Goal: Task Accomplishment & Management: Use online tool/utility

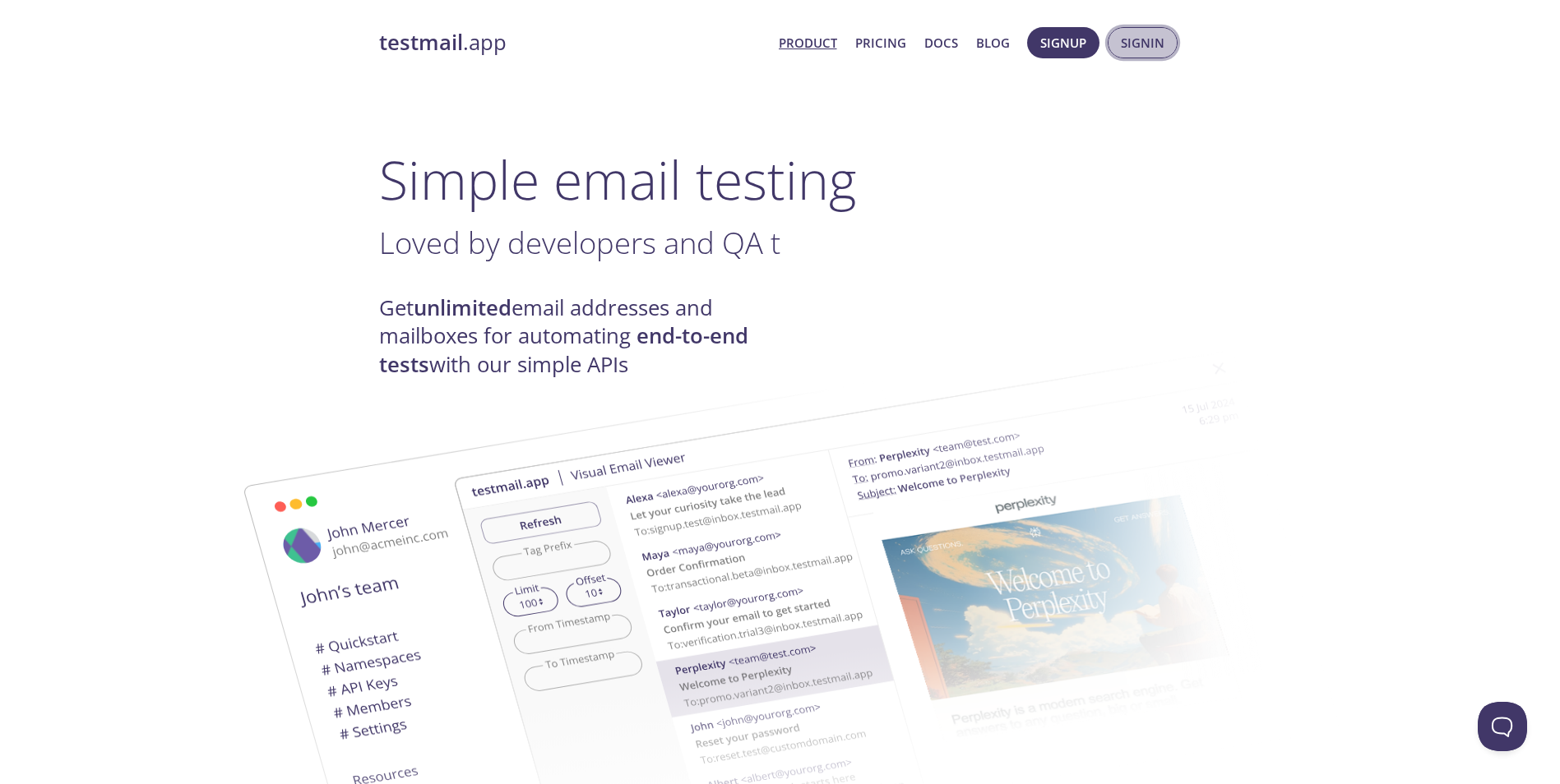
click at [763, 39] on button "Signin" at bounding box center [1142, 42] width 69 height 31
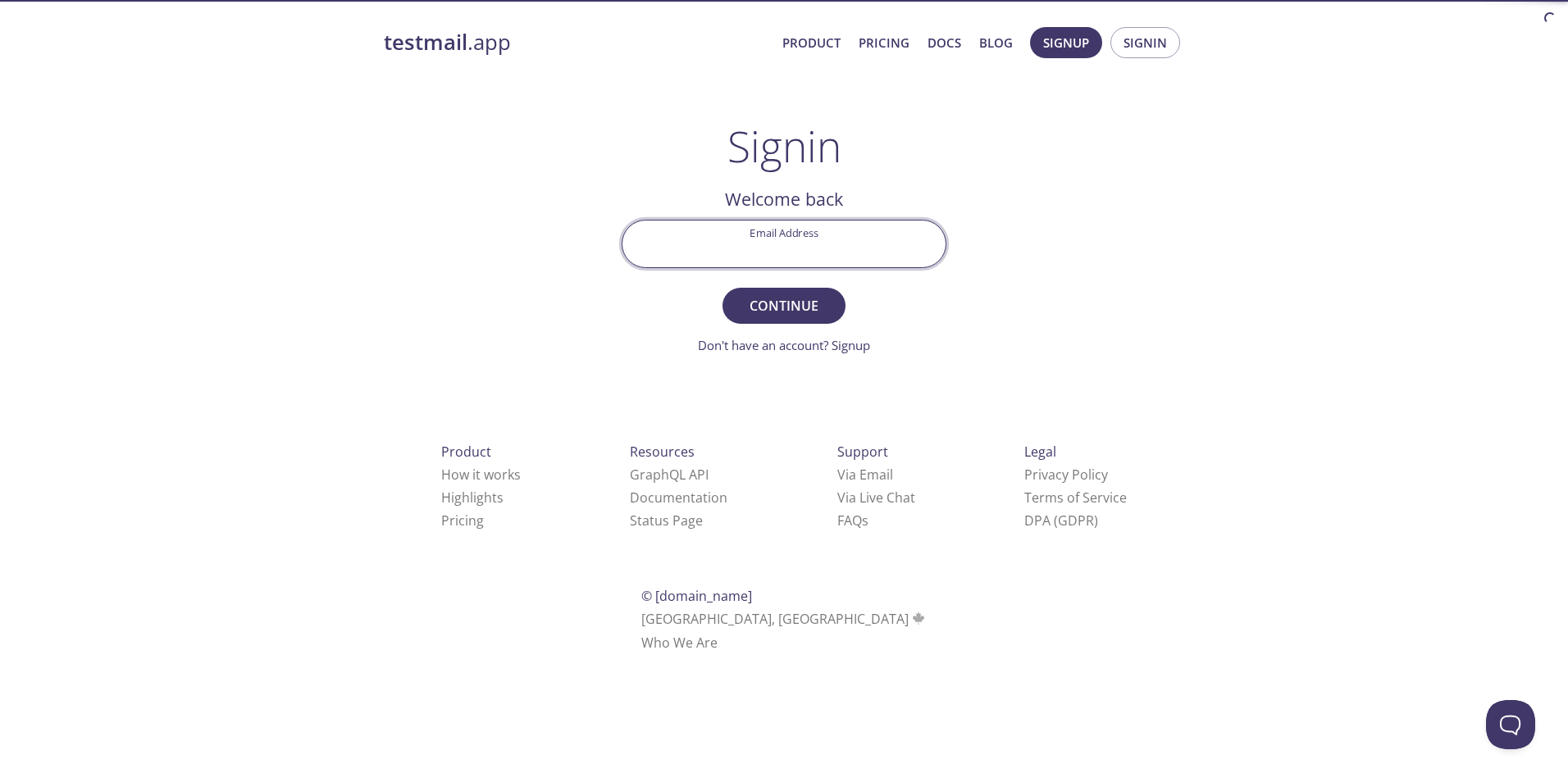
click at [761, 252] on input "Email Address" at bounding box center [784, 243] width 323 height 47
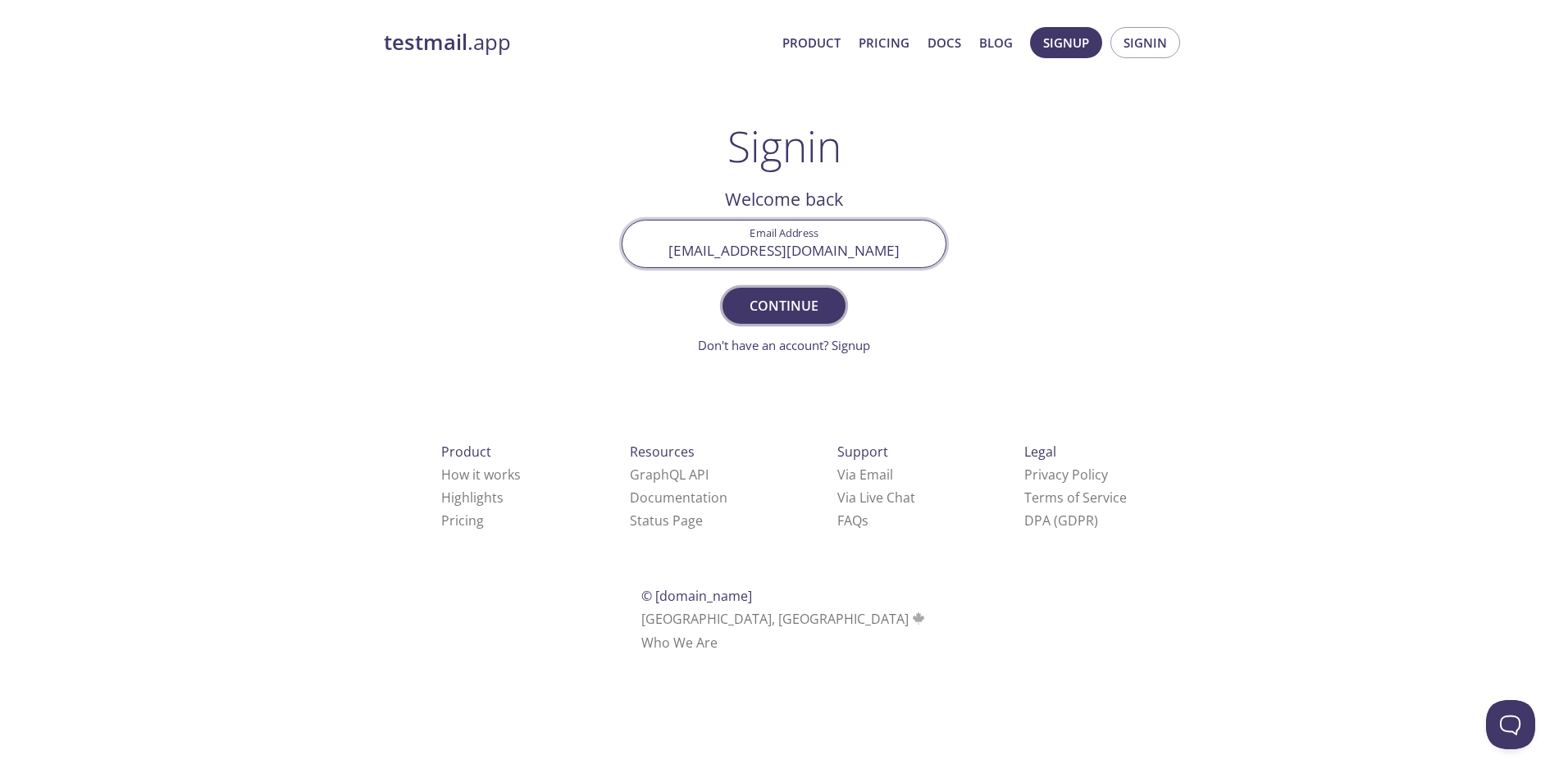
click at [722, 288] on button "Continue" at bounding box center [784, 306] width 123 height 37
drag, startPoint x: 864, startPoint y: 247, endPoint x: 680, endPoint y: 244, distance: 184.0
click at [680, 244] on input "[EMAIL_ADDRESS][DOMAIN_NAME]" at bounding box center [784, 243] width 323 height 47
type input "[EMAIL_ADDRESS][DOMAIN_NAME]"
click at [758, 305] on span "Continue" at bounding box center [784, 306] width 87 height 23
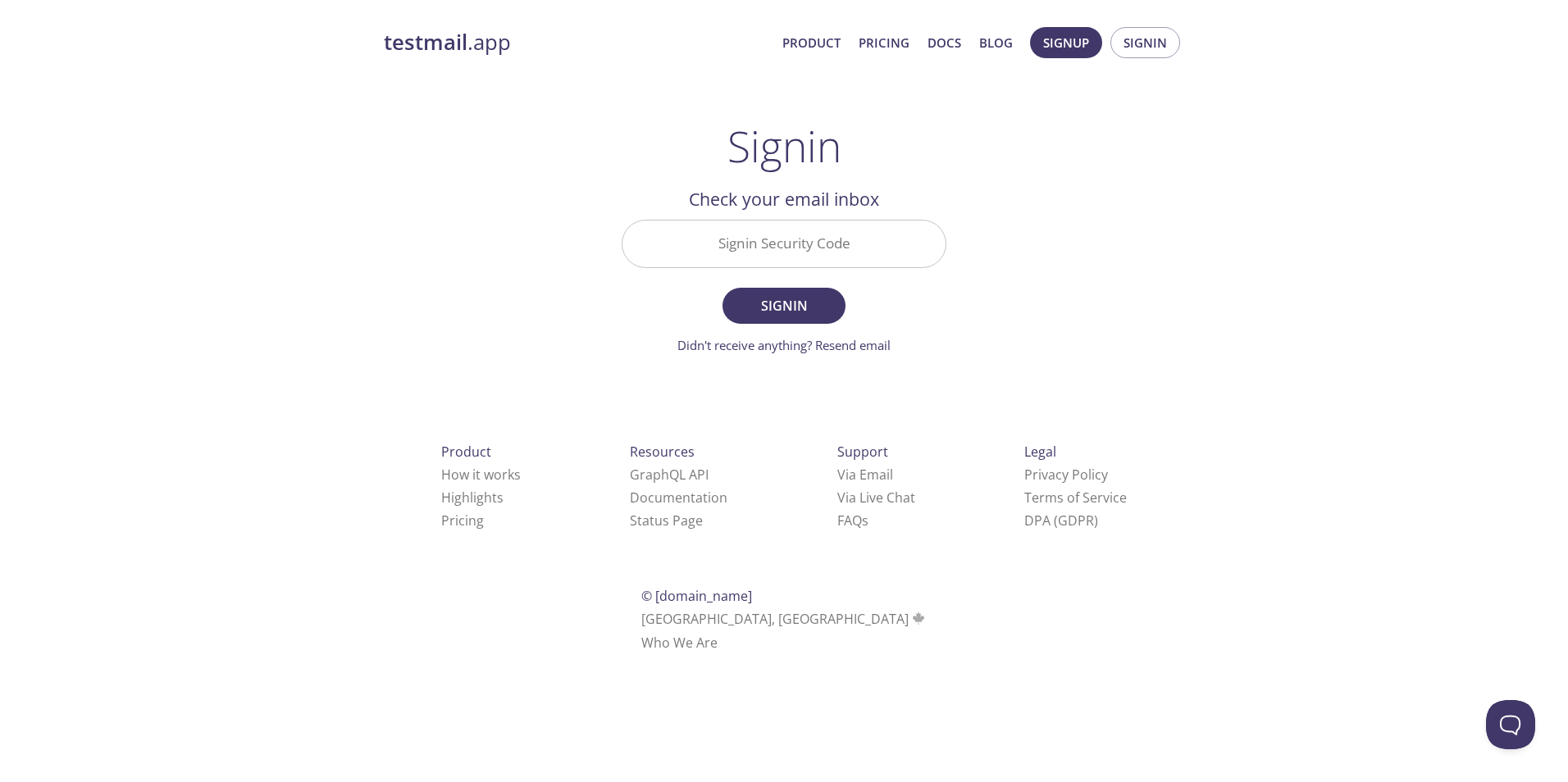
click at [761, 236] on input "Signin Security Code" at bounding box center [784, 243] width 323 height 47
click at [761, 243] on input "Signin Security Code" at bounding box center [784, 243] width 323 height 47
paste input "9DKPTPT"
type input "9DKPTPT"
click at [761, 303] on span "Signin" at bounding box center [784, 306] width 87 height 23
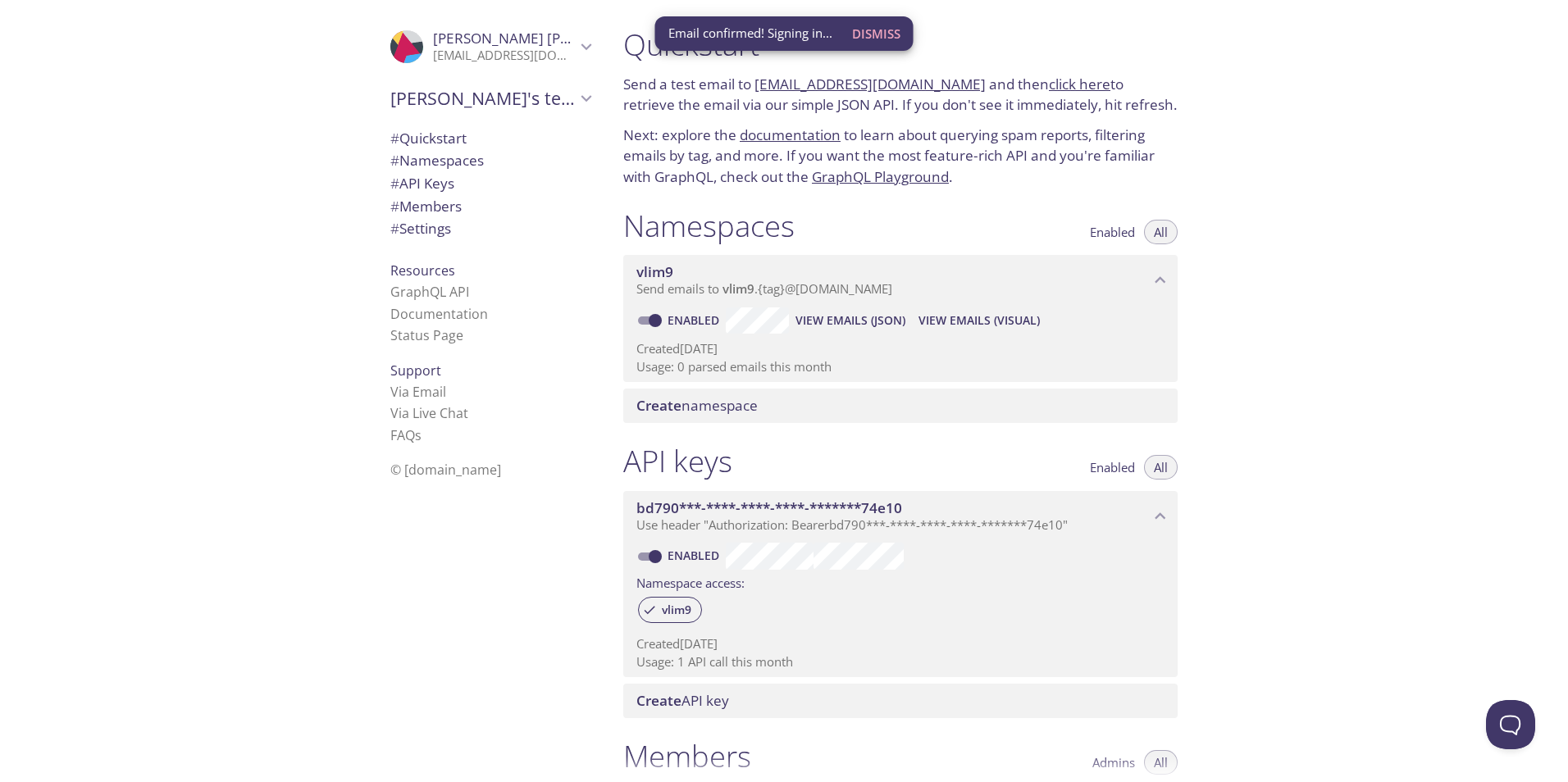
click at [432, 178] on span "# API Keys" at bounding box center [422, 184] width 63 height 19
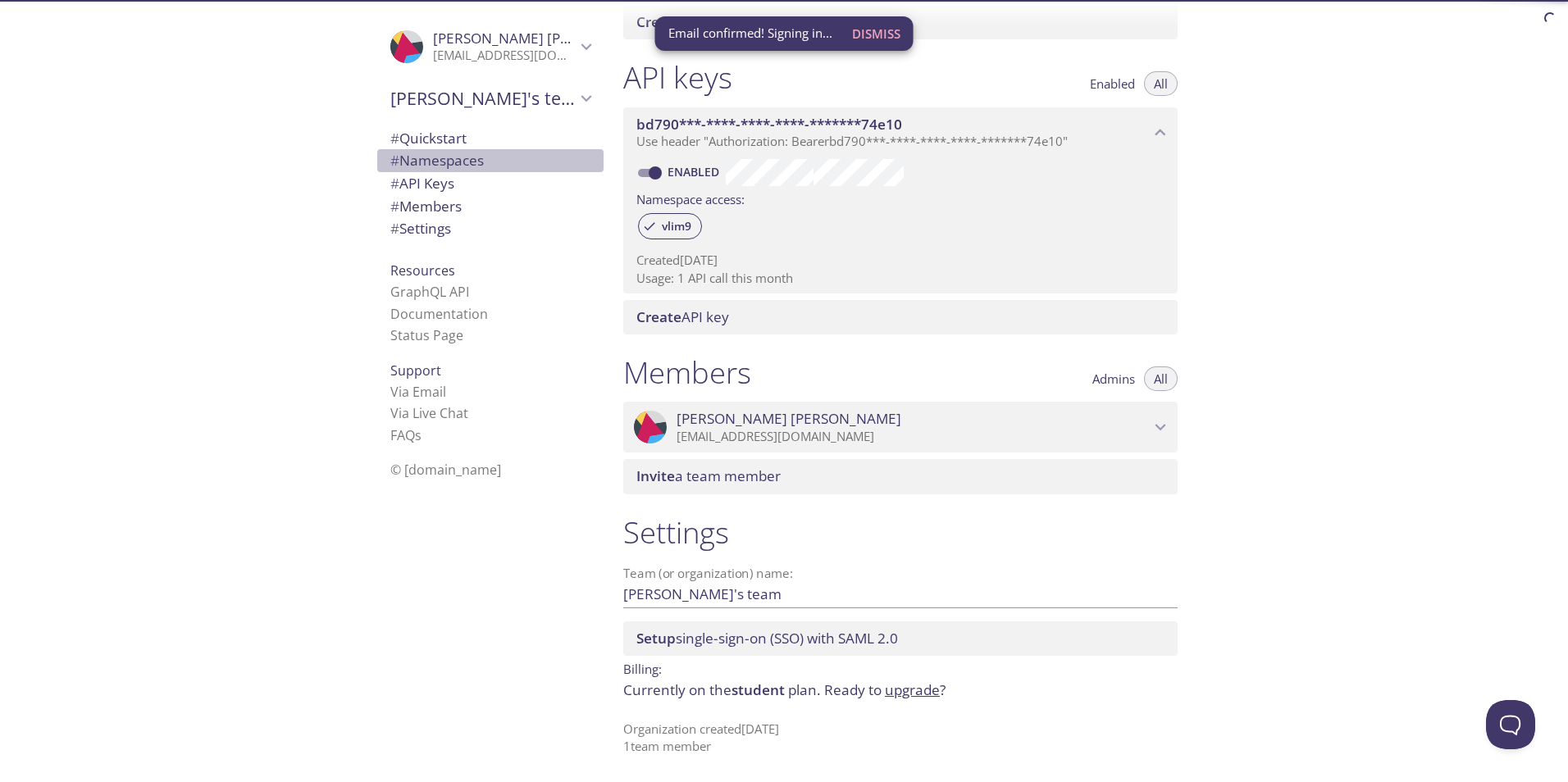
click at [442, 159] on span "# Namespaces" at bounding box center [437, 161] width 93 height 19
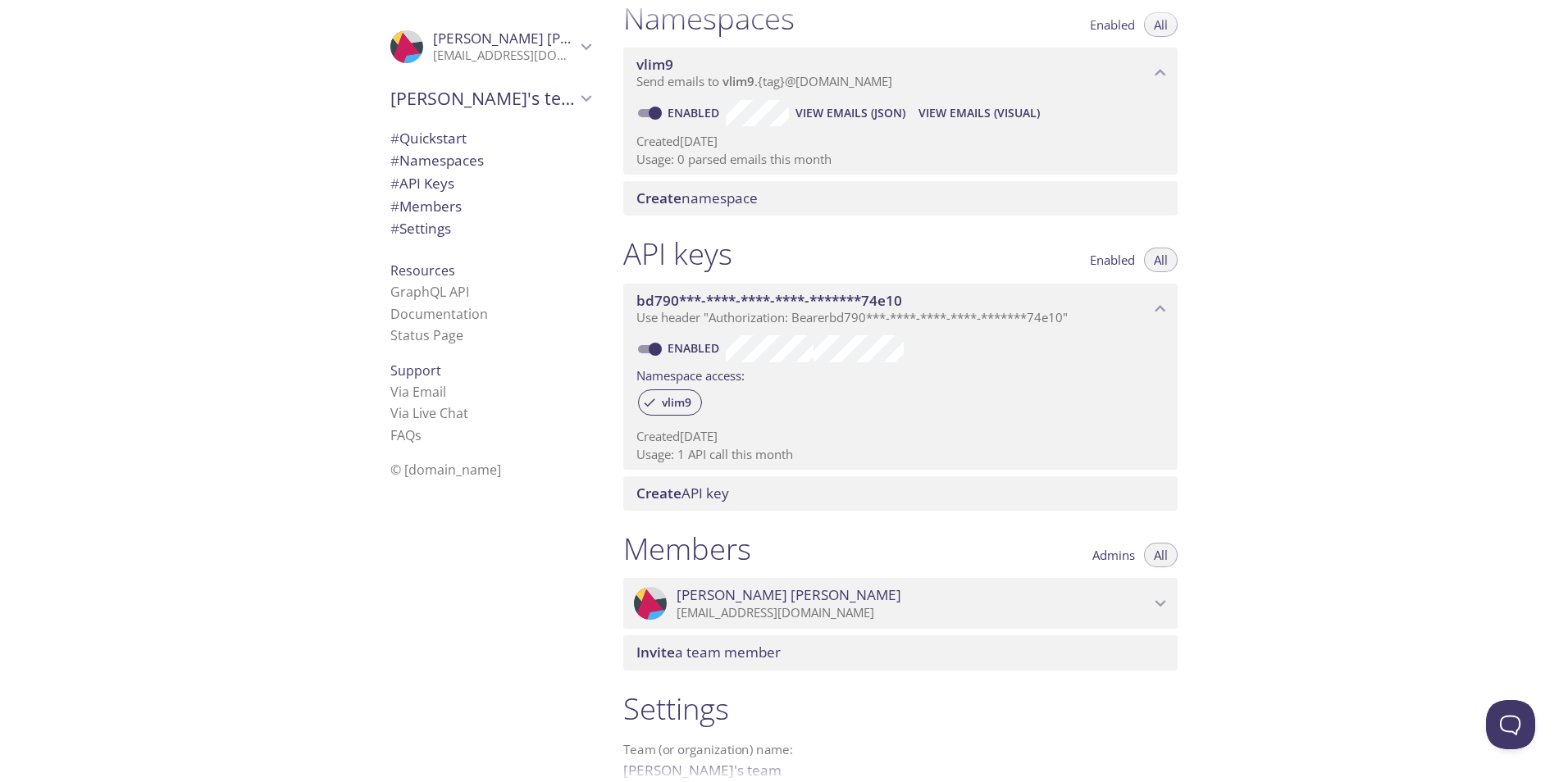
click at [443, 145] on span "# Quickstart" at bounding box center [428, 139] width 76 height 19
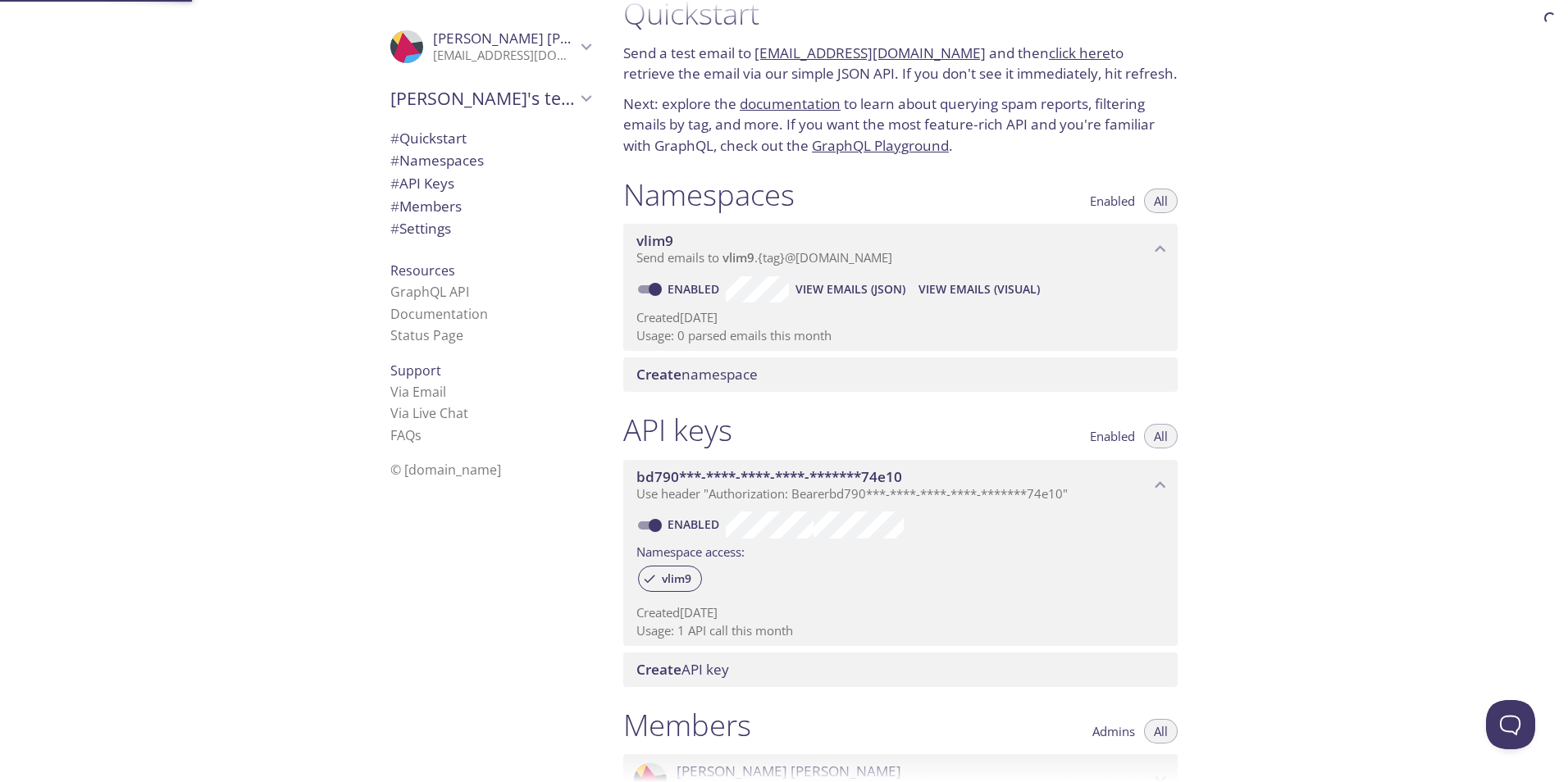
scroll to position [26, 0]
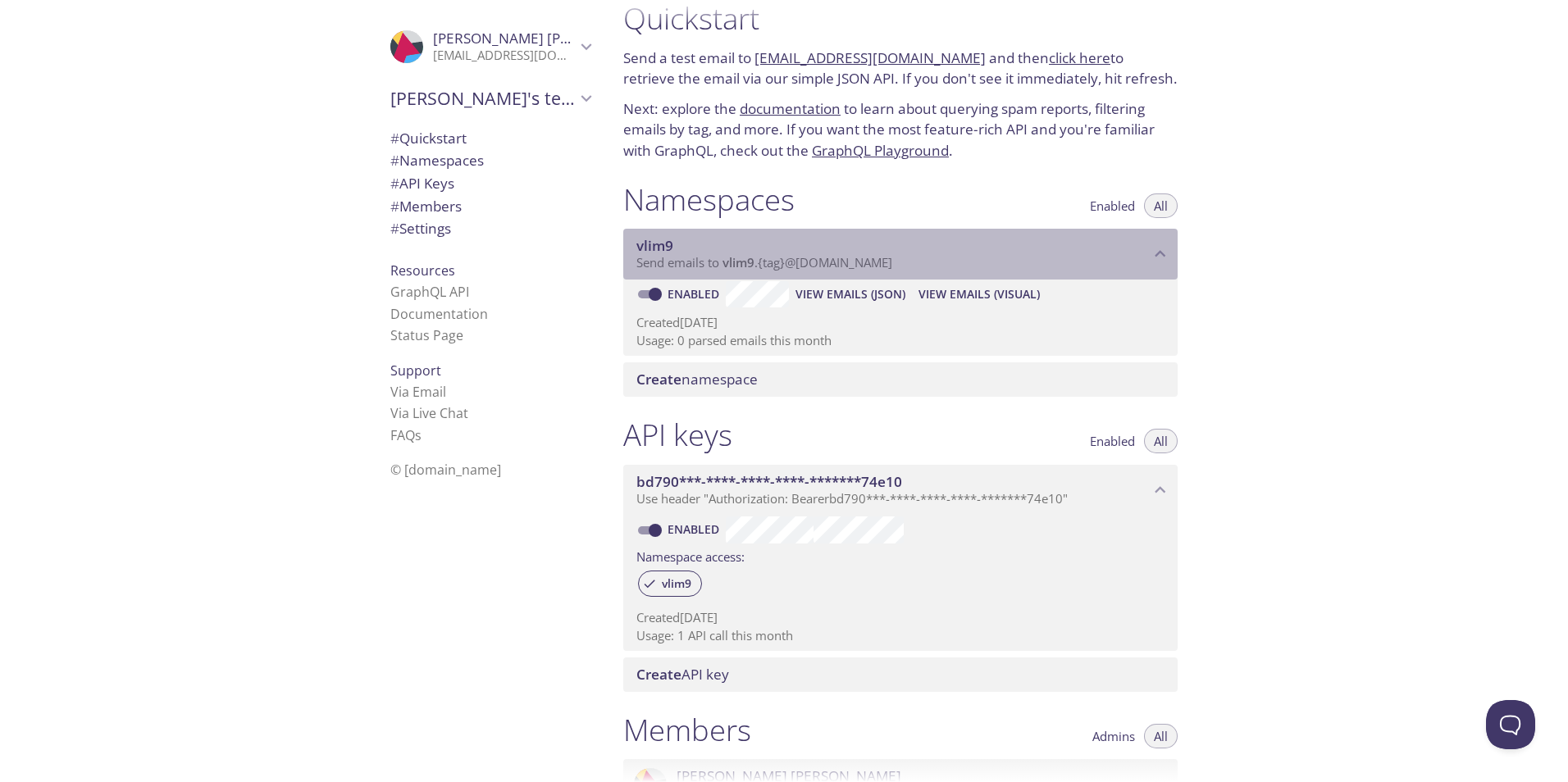
click at [761, 259] on span "Send emails to vlim9 . {tag} @[DOMAIN_NAME]" at bounding box center [764, 262] width 256 height 16
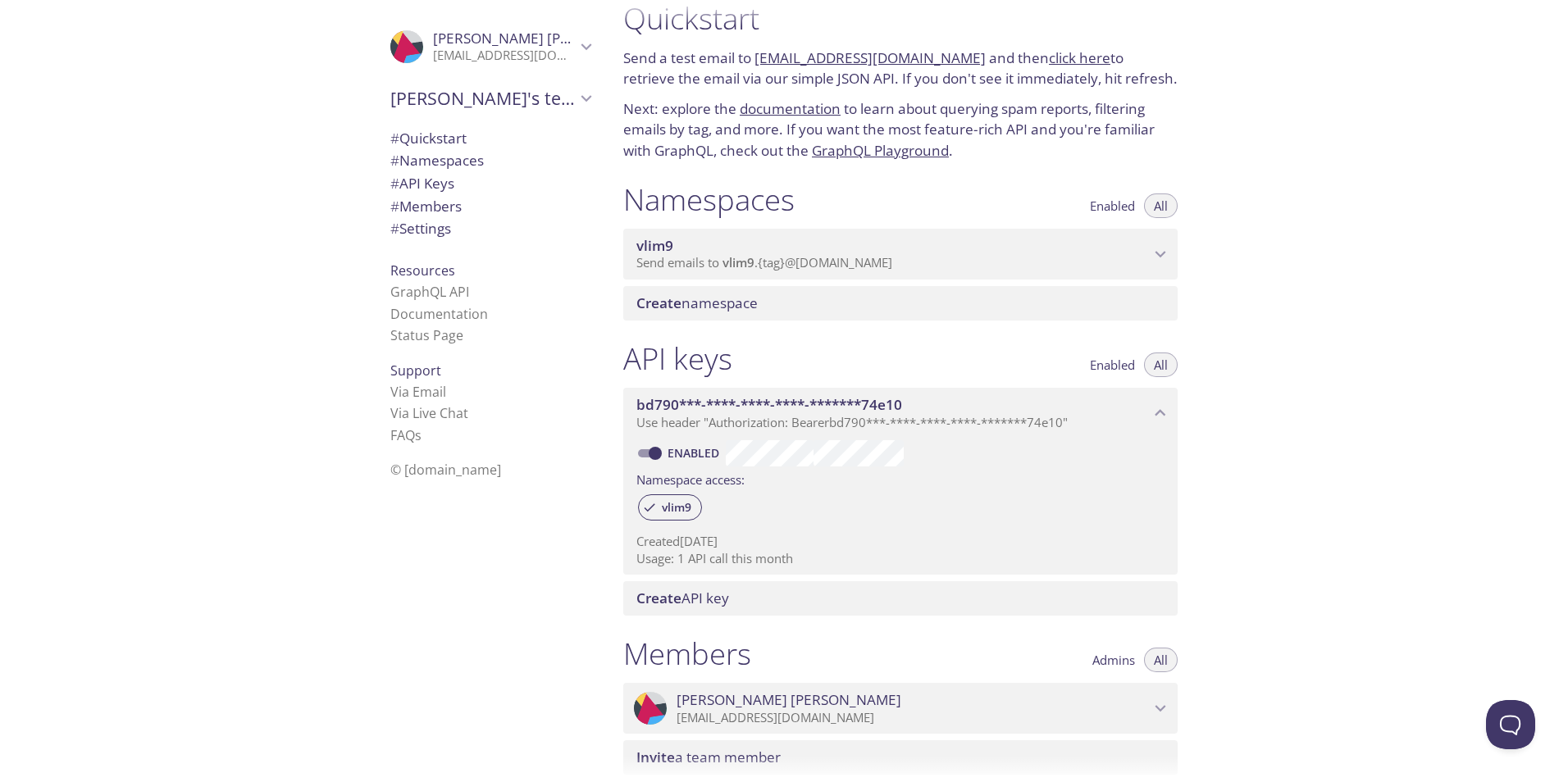
click at [761, 259] on span "Send emails to vlim9 . {tag} @[DOMAIN_NAME]" at bounding box center [764, 262] width 256 height 16
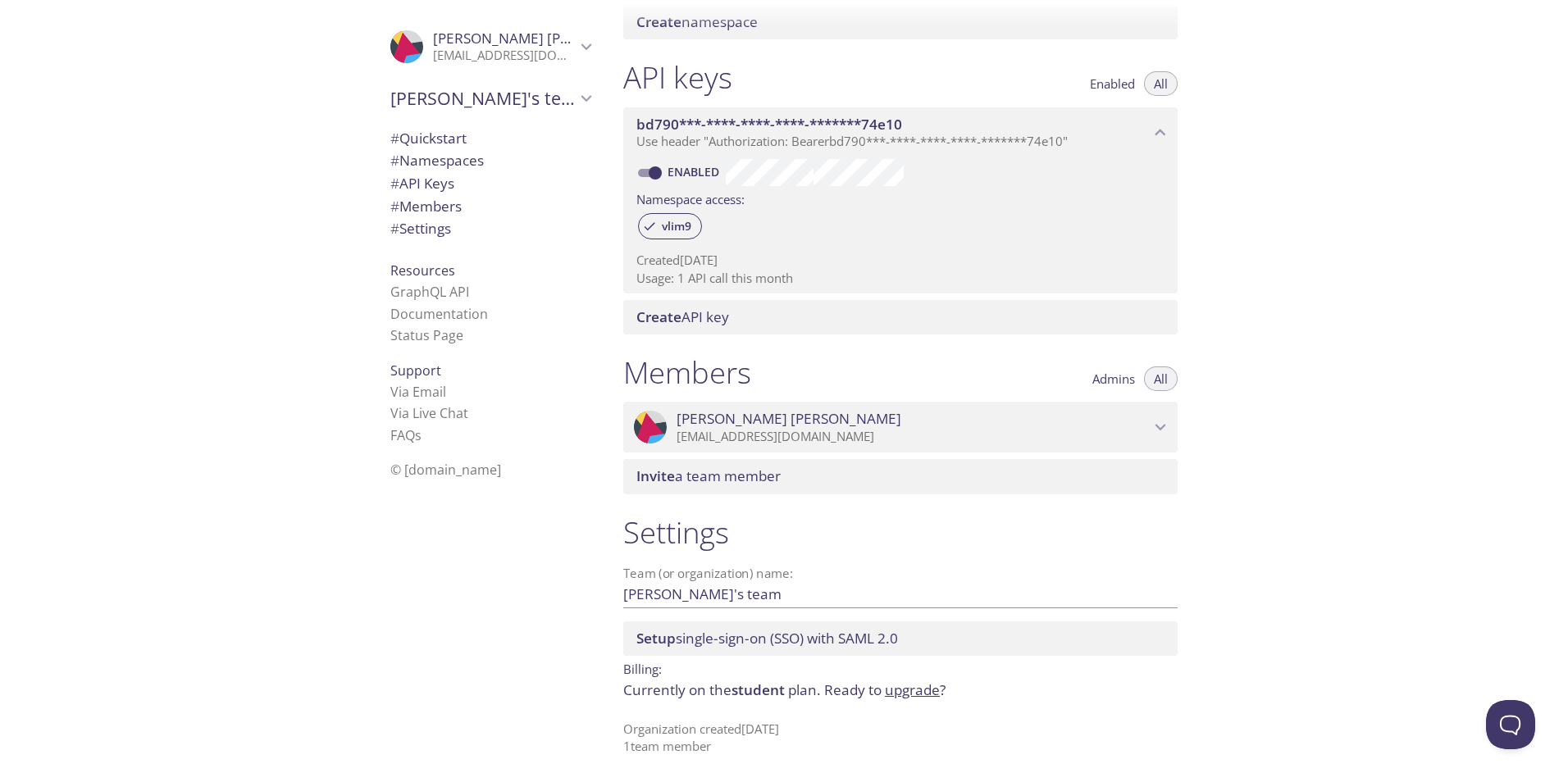
scroll to position [0, 0]
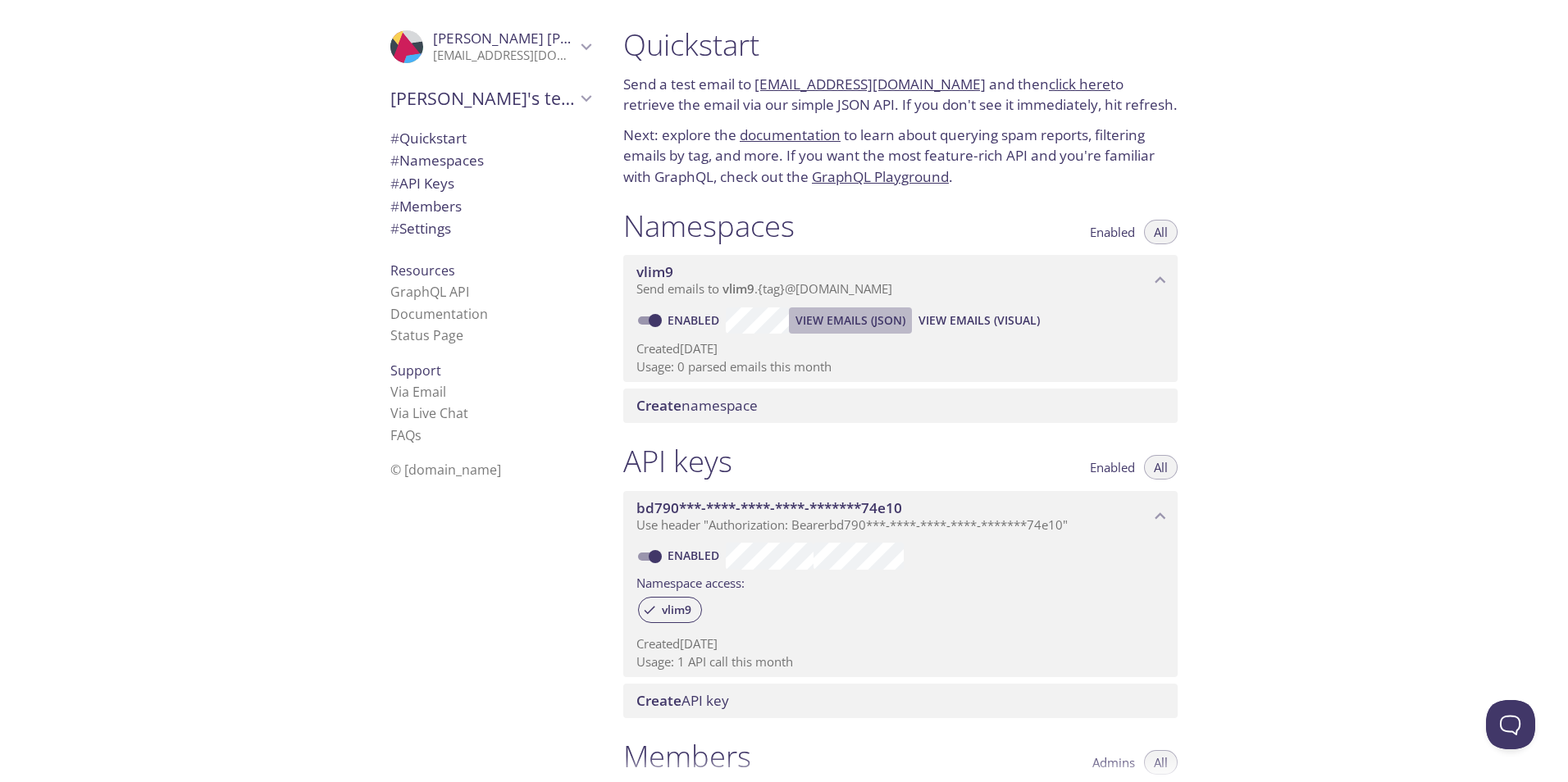
click at [761, 325] on span "View Emails (JSON)" at bounding box center [850, 320] width 110 height 19
click at [761, 309] on button "View Emails (Visual)" at bounding box center [979, 320] width 135 height 26
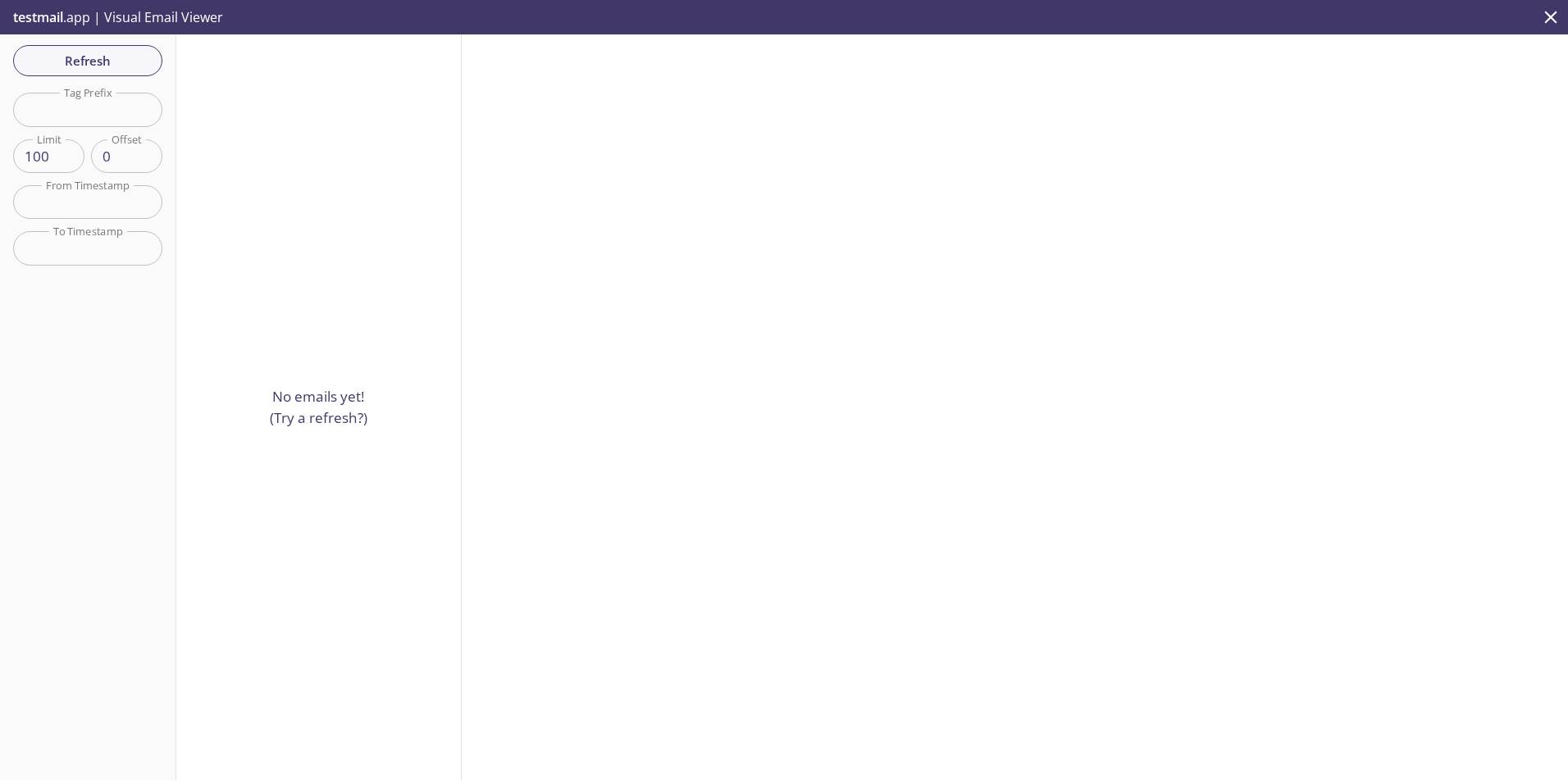
click at [65, 119] on input "text" at bounding box center [88, 109] width 149 height 34
type input ".com"
drag, startPoint x: 119, startPoint y: 119, endPoint x: 0, endPoint y: 99, distance: 120.7
click at [0, 99] on html ".cls-1 { fill: #6d5ca8; } .cls-2 { fill: #3fc191; } .cls-3 { fill: #3b4752; } .…" at bounding box center [784, 391] width 1568 height 782
click at [94, 63] on span "Refresh" at bounding box center [88, 61] width 123 height 21
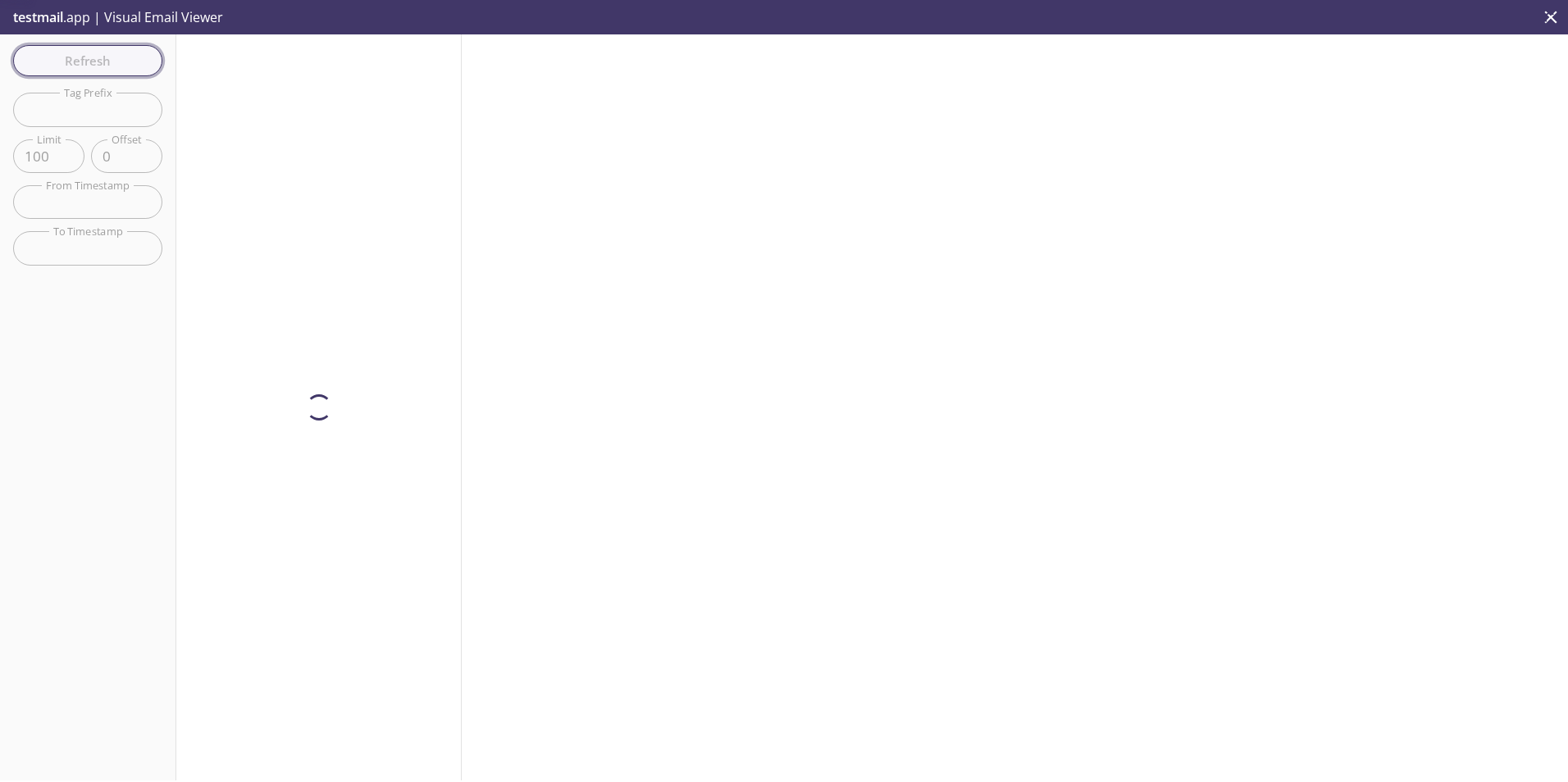
click at [94, 63] on div "Refresh Filters Tag Prefix Tag Prefix Limit 100 Limit Offset 0 Offset From Time…" at bounding box center [88, 408] width 176 height 746
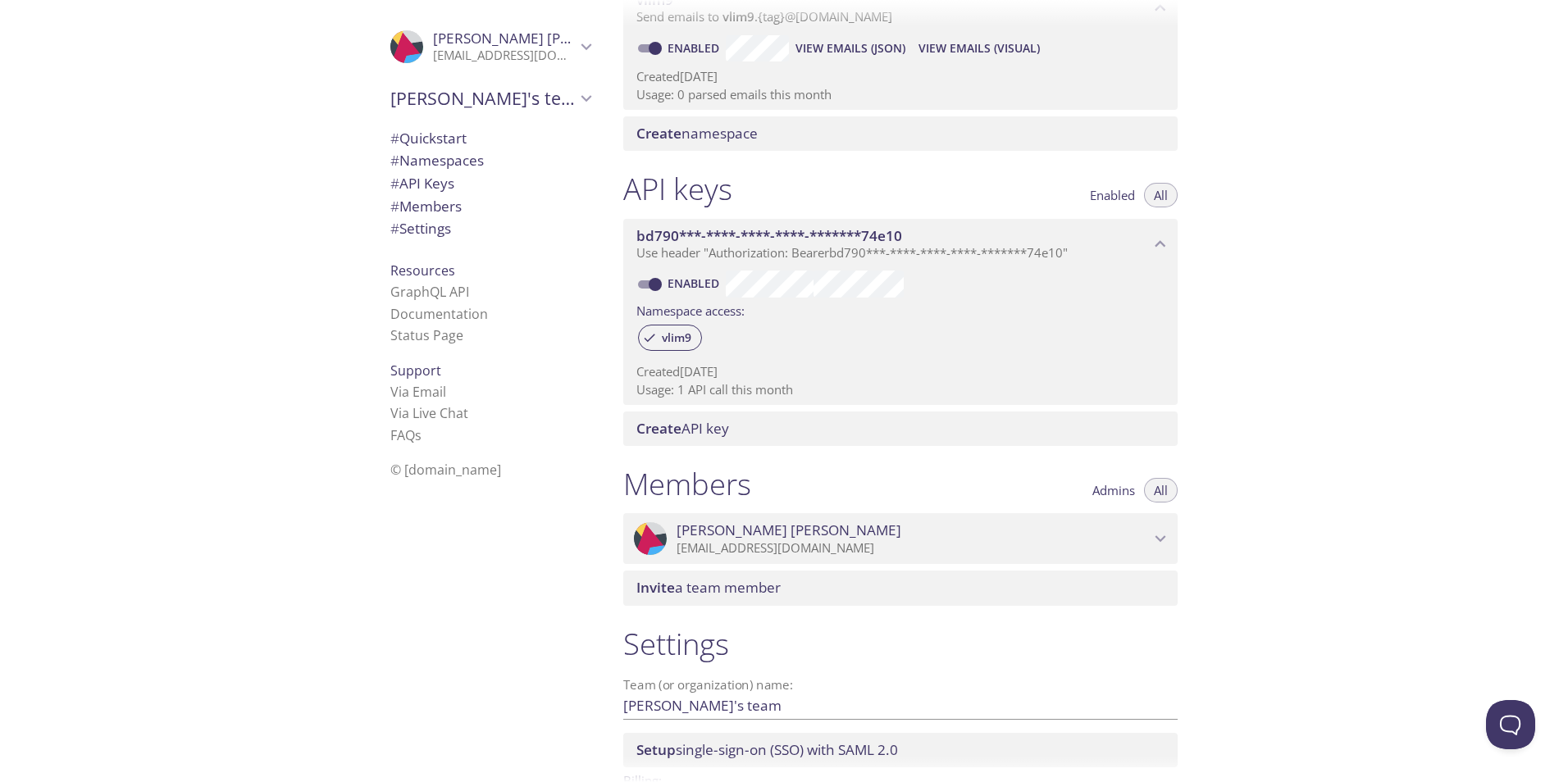
scroll to position [384, 0]
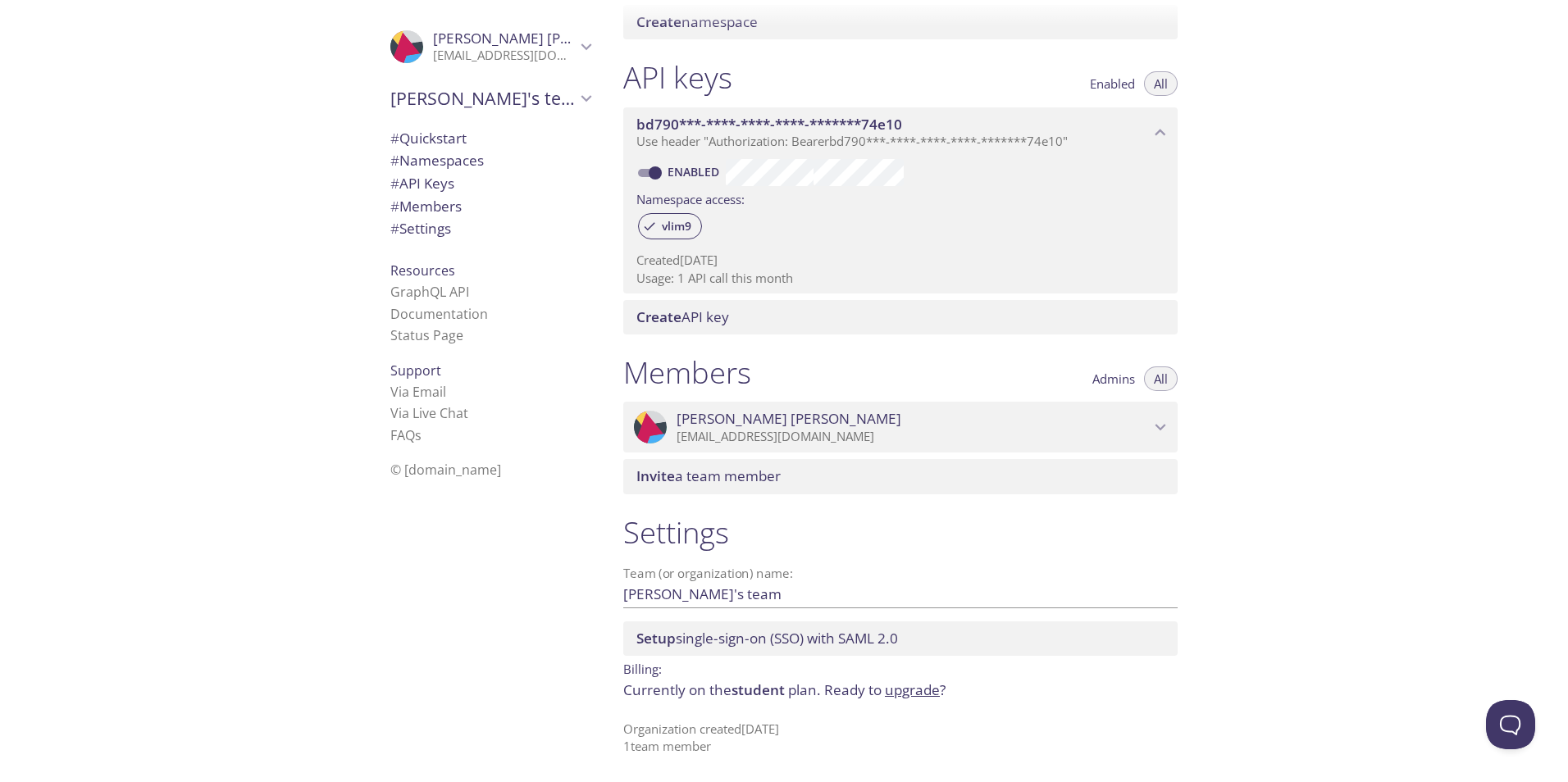
click at [422, 225] on span "# Settings" at bounding box center [420, 229] width 61 height 19
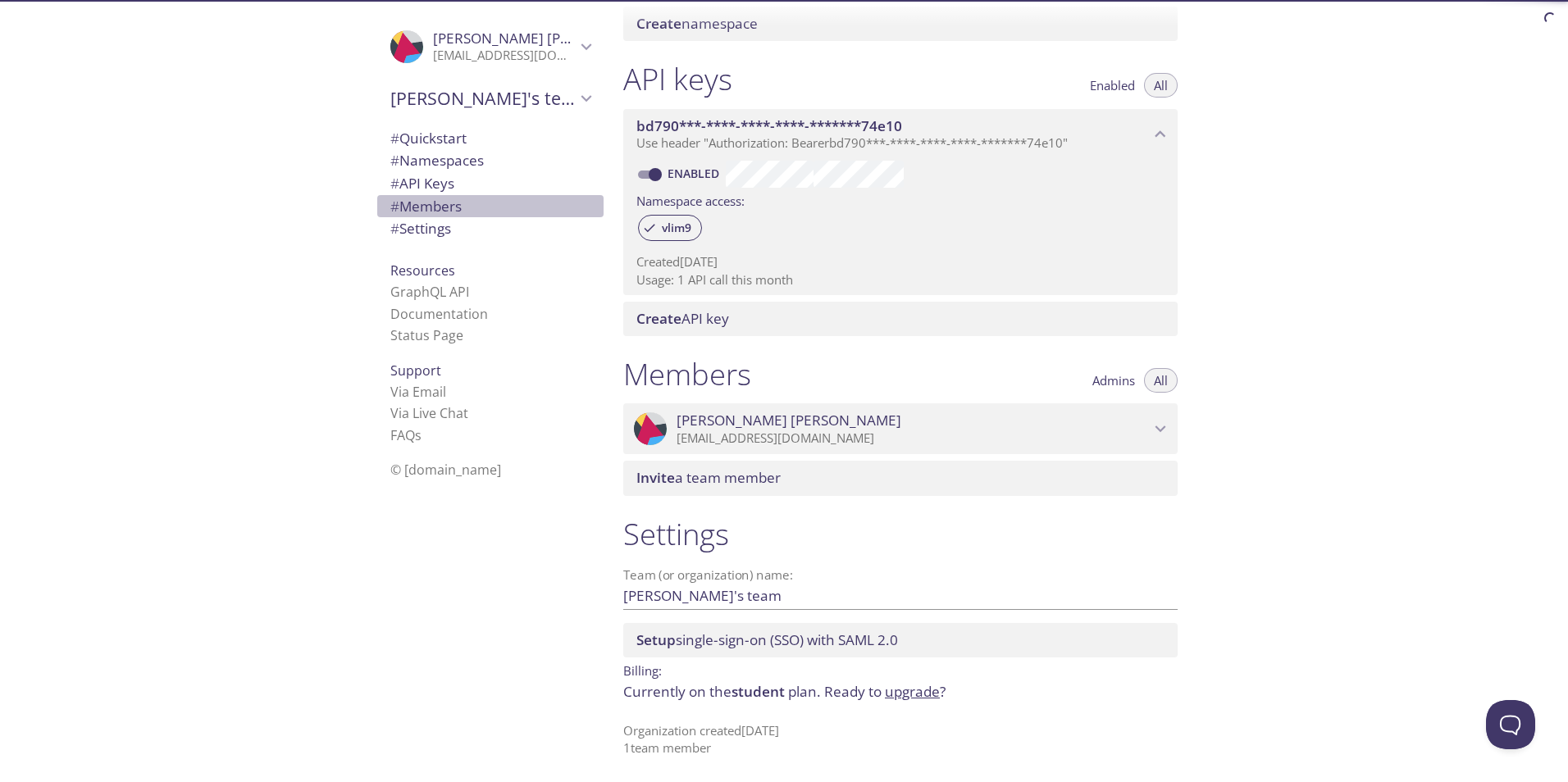
click at [425, 212] on span "# Members" at bounding box center [426, 207] width 71 height 19
click at [432, 185] on span "# API Keys" at bounding box center [422, 184] width 63 height 19
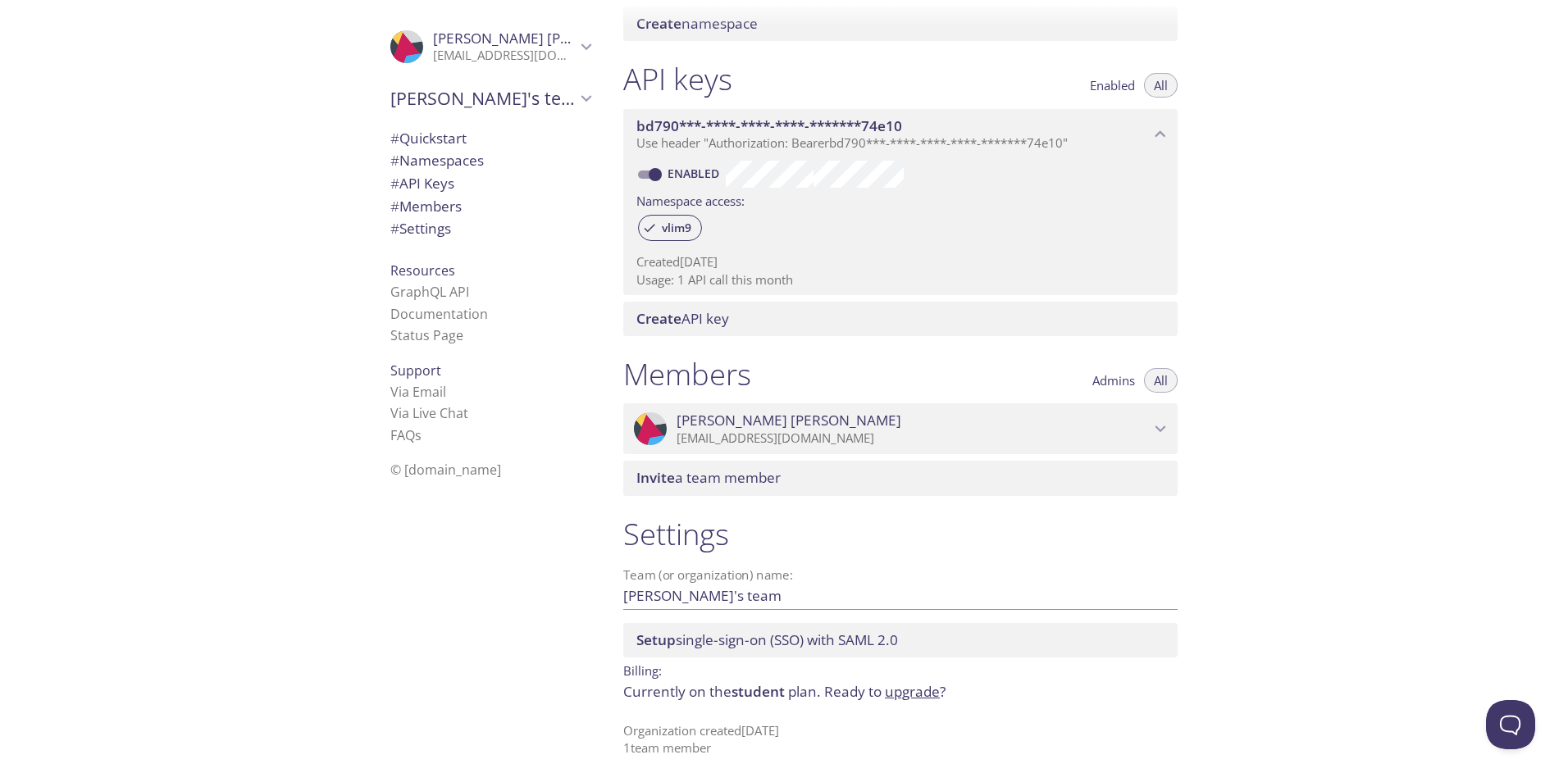
click at [434, 162] on span "# Namespaces" at bounding box center [437, 161] width 93 height 19
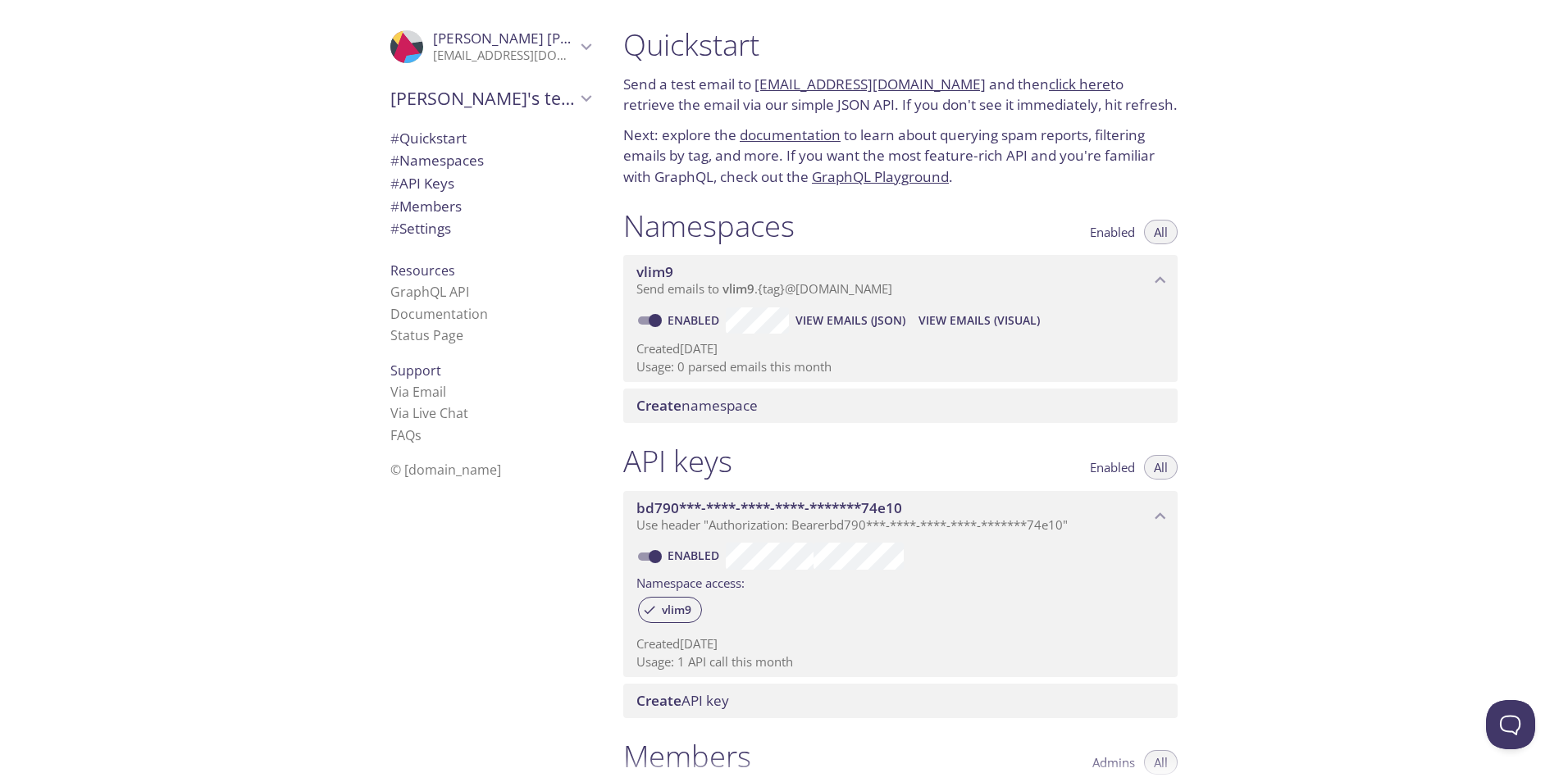
click at [761, 286] on span "Send emails to vlim9 . {tag} @[DOMAIN_NAME]" at bounding box center [764, 288] width 256 height 16
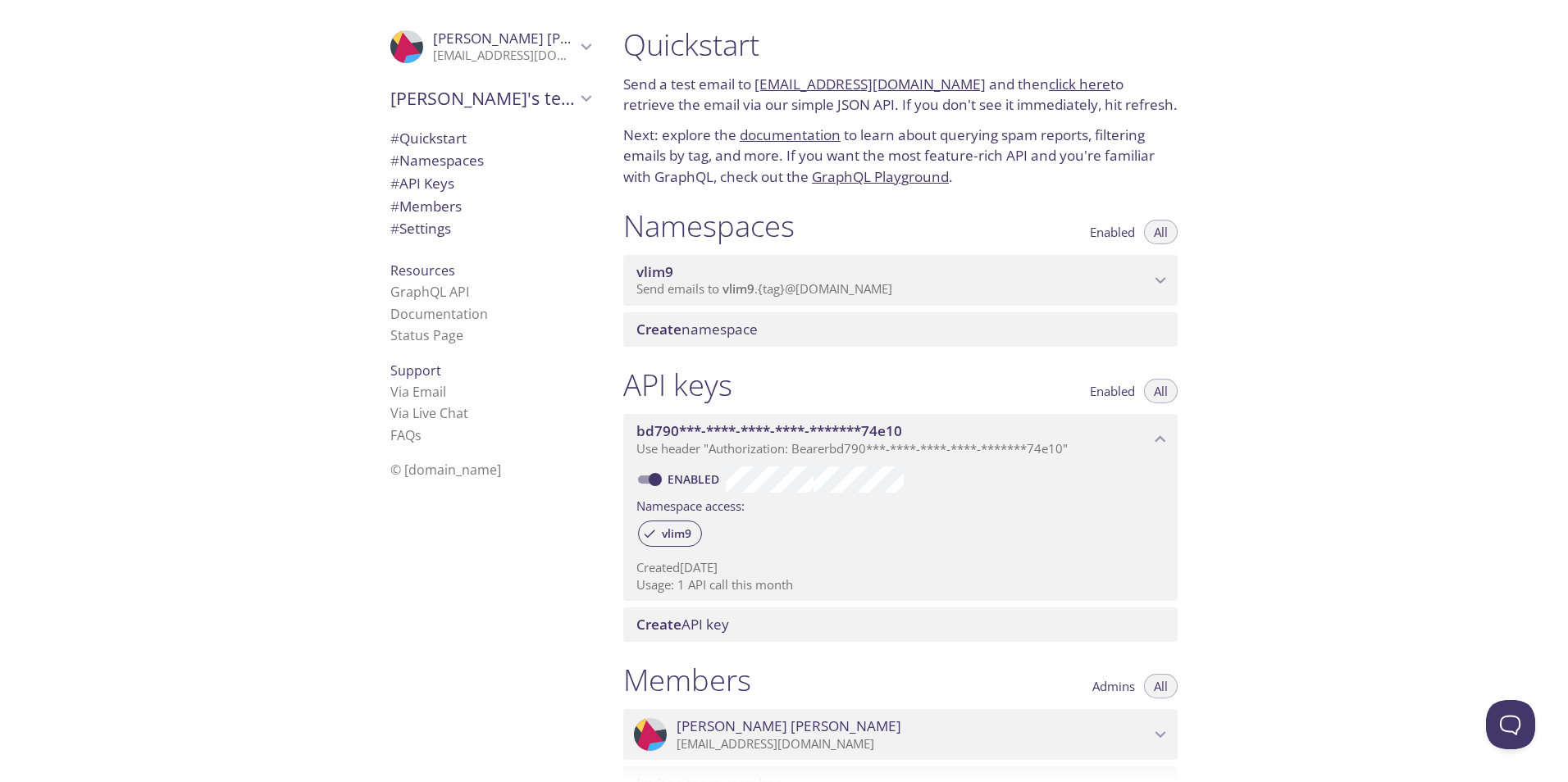
click at [761, 286] on span "Send emails to vlim9 . {tag} @[DOMAIN_NAME]" at bounding box center [764, 288] width 256 height 16
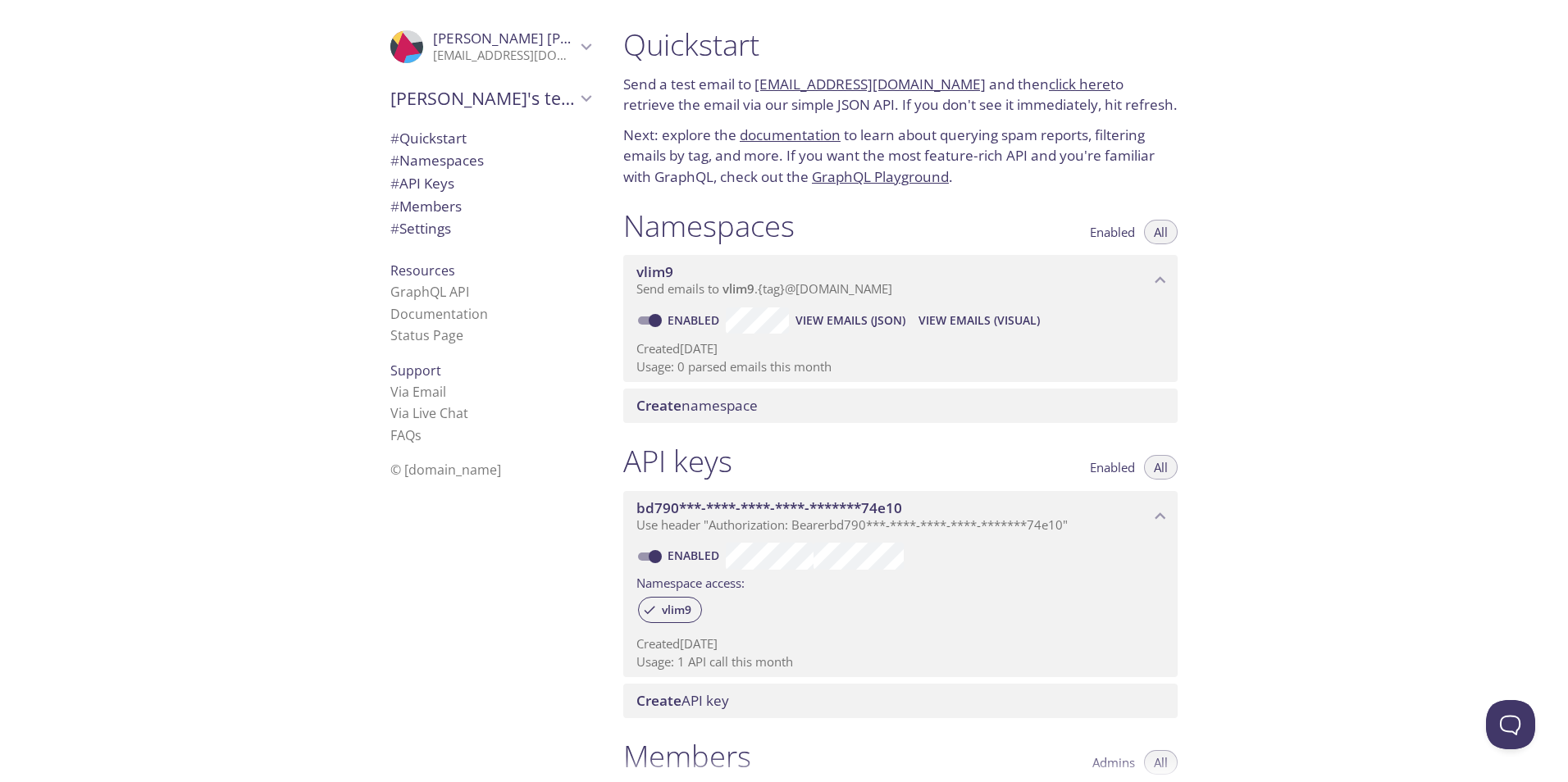
click at [761, 324] on span "View Emails (JSON)" at bounding box center [850, 320] width 110 height 19
click at [761, 317] on span "View Emails (Visual)" at bounding box center [979, 320] width 121 height 19
